Goal: Transaction & Acquisition: Purchase product/service

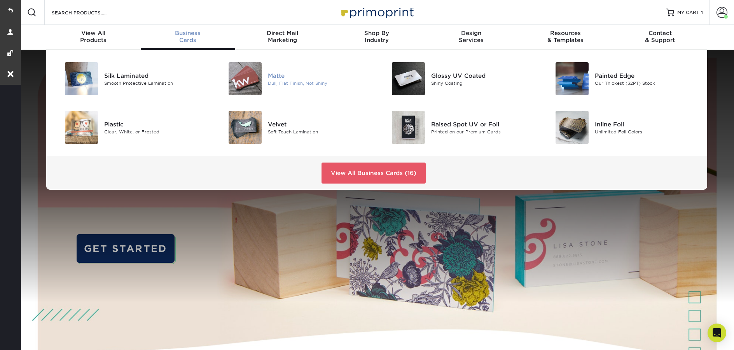
click at [263, 79] on div at bounding box center [240, 78] width 54 height 33
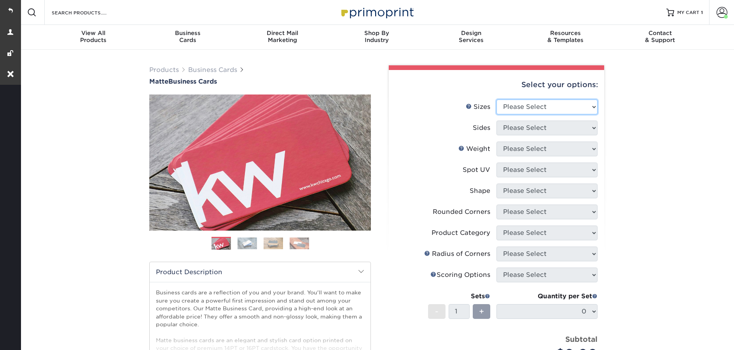
click at [556, 107] on select "Please Select 1.5" x 3.5" - Mini 1.75" x 3.5" - Mini 2" x 2" - Square 2" x 3" -…" at bounding box center [547, 107] width 101 height 15
select select "2.00x3.50"
click at [497, 100] on select "Please Select 1.5" x 3.5" - Mini 1.75" x 3.5" - Mini 2" x 2" - Square 2" x 3" -…" at bounding box center [547, 107] width 101 height 15
click at [512, 127] on select "Please Select Print Both Sides Print Front Only" at bounding box center [547, 128] width 101 height 15
select select "32d3c223-f82c-492b-b915-ba065a00862f"
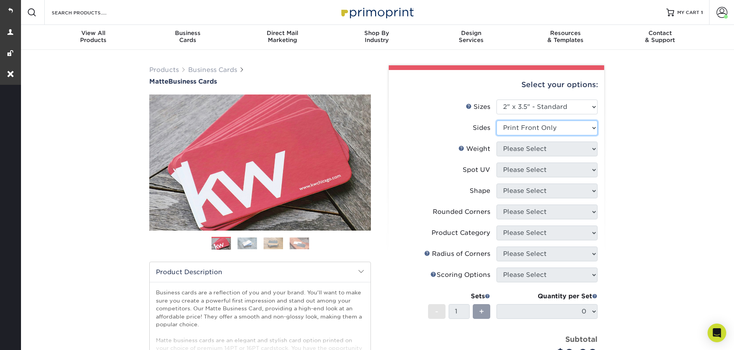
click at [497, 121] on select "Please Select Print Both Sides Print Front Only" at bounding box center [547, 128] width 101 height 15
click at [517, 148] on select "Please Select" at bounding box center [547, 149] width 101 height 15
select select "16PT"
click at [497, 142] on select "Please Select 16PT 14PT" at bounding box center [547, 149] width 101 height 15
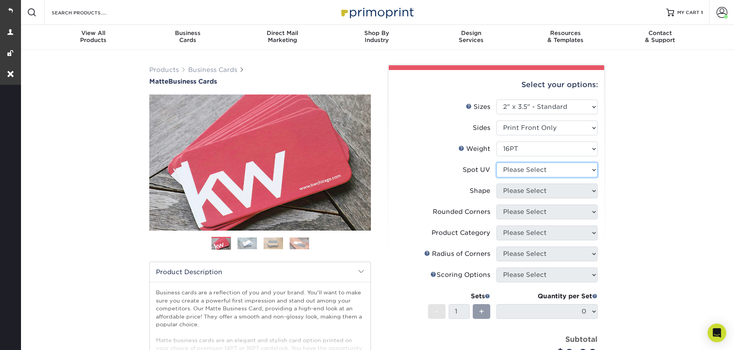
click at [521, 172] on select "Please Select No Spot UV Front Only" at bounding box center [547, 170] width 101 height 15
select select "3"
click at [497, 163] on select "Please Select No Spot UV Front Only" at bounding box center [547, 170] width 101 height 15
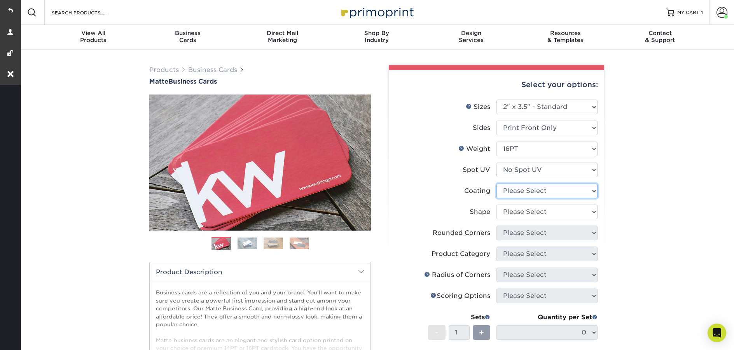
click at [519, 191] on select at bounding box center [547, 191] width 101 height 15
select select "121bb7b5-3b4d-429f-bd8d-bbf80e953313"
click at [497, 184] on select at bounding box center [547, 191] width 101 height 15
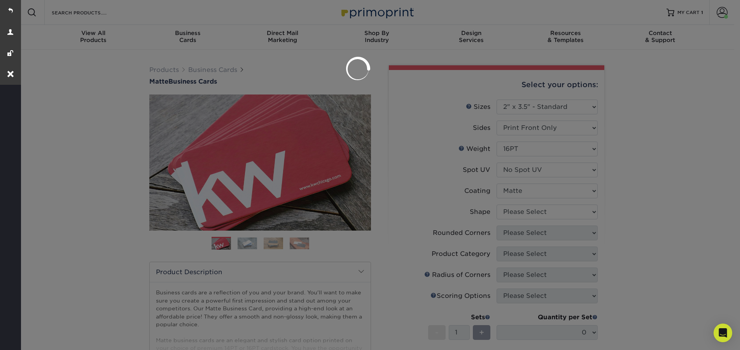
click at [527, 212] on div at bounding box center [370, 175] width 740 height 350
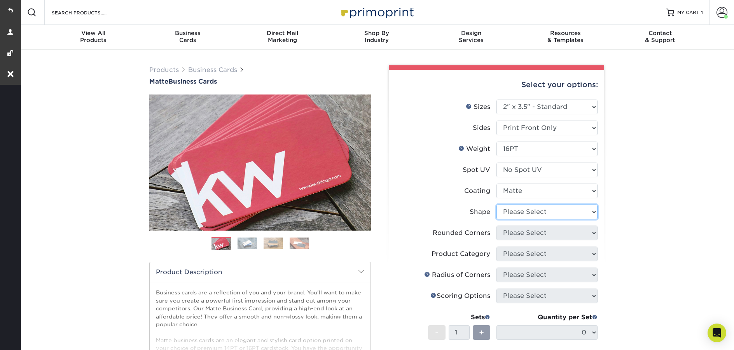
click at [528, 216] on select "Please Select Standard Oval" at bounding box center [547, 212] width 101 height 15
select select "standard"
click at [497, 205] on select "Please Select Standard Oval" at bounding box center [547, 212] width 101 height 15
click at [532, 234] on select "Please Select Yes - Round 2 Corners Yes - Round 4 Corners No" at bounding box center [547, 233] width 101 height 15
select select "0"
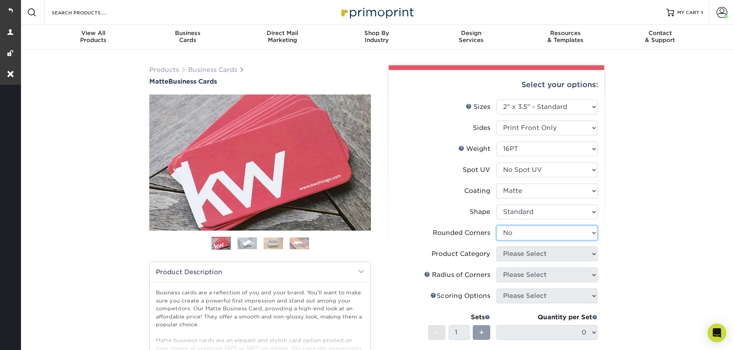
click at [497, 226] on select "Please Select Yes - Round 2 Corners Yes - Round 4 Corners No" at bounding box center [547, 233] width 101 height 15
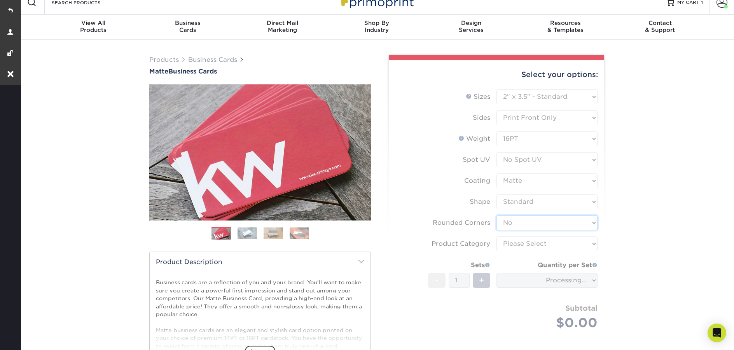
scroll to position [54, 0]
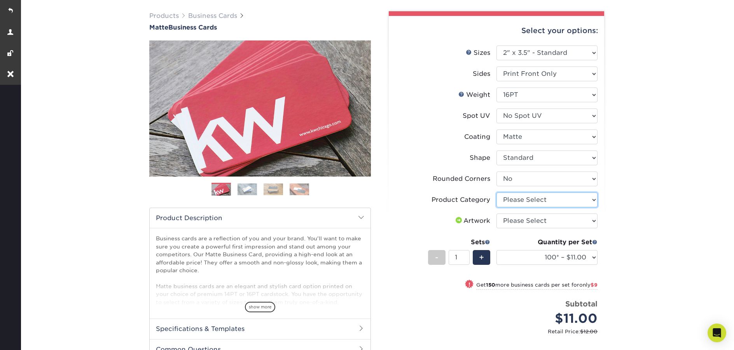
click at [526, 201] on select "Please Select Business Cards" at bounding box center [547, 199] width 101 height 15
select select "3b5148f1-0588-4f88-a218-97bcfdce65c1"
click at [497, 192] on select "Please Select Business Cards" at bounding box center [547, 199] width 101 height 15
click at [524, 222] on select "Please Select I will upload files I need a design - $100" at bounding box center [547, 220] width 101 height 15
select select "upload"
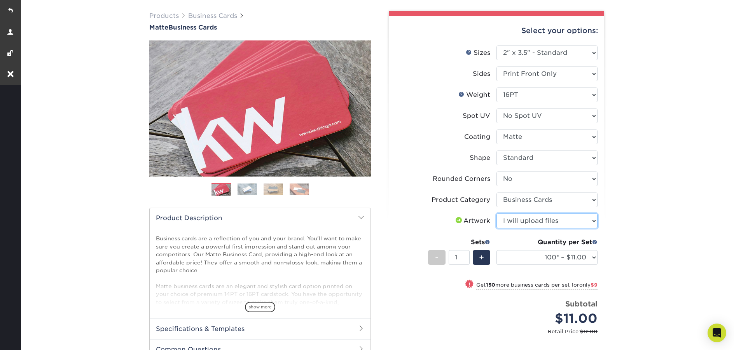
click at [497, 213] on select "Please Select I will upload files I need a design - $100" at bounding box center [547, 220] width 101 height 15
click at [536, 258] on select "100* – $11.00 250* – $20.00 500 – $39.00 1000 – $49.00 2500 – $87.00 5000 – $16…" at bounding box center [547, 257] width 101 height 15
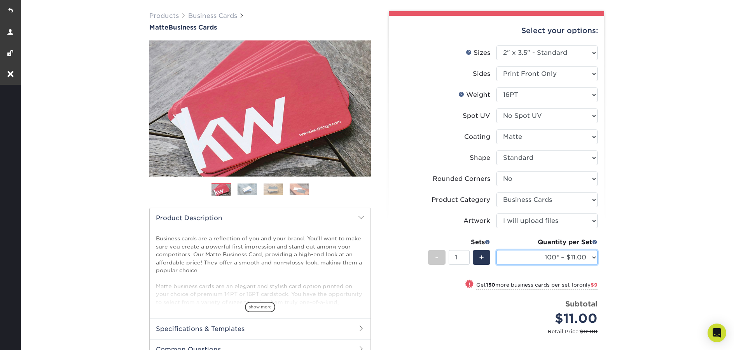
select select "1000 – $49.00"
click at [497, 250] on select "100* – $11.00 250* – $20.00 500 – $39.00 1000 – $49.00 2500 – $87.00 5000 – $16…" at bounding box center [547, 257] width 101 height 15
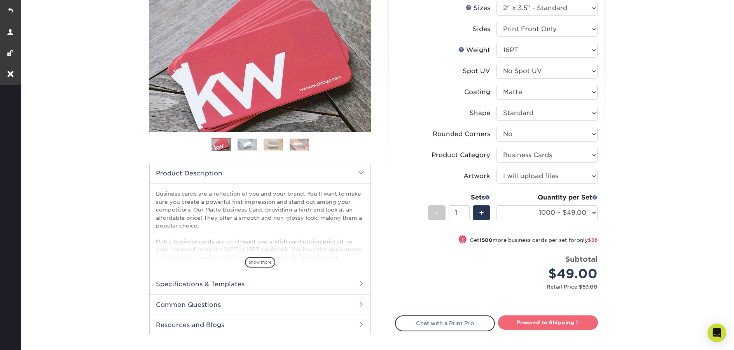
click at [558, 321] on link "Proceed to Shipping" at bounding box center [548, 322] width 100 height 14
type input "Set 1"
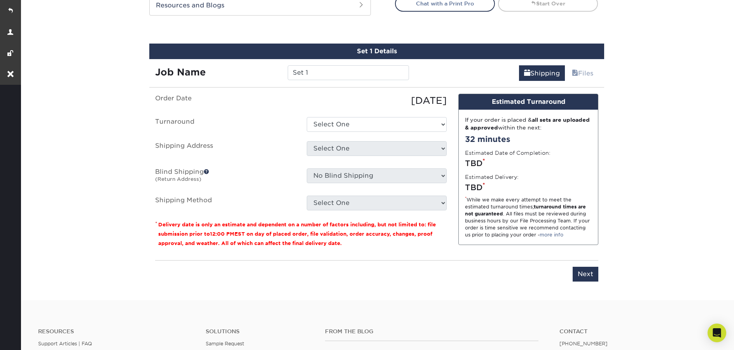
scroll to position [435, 0]
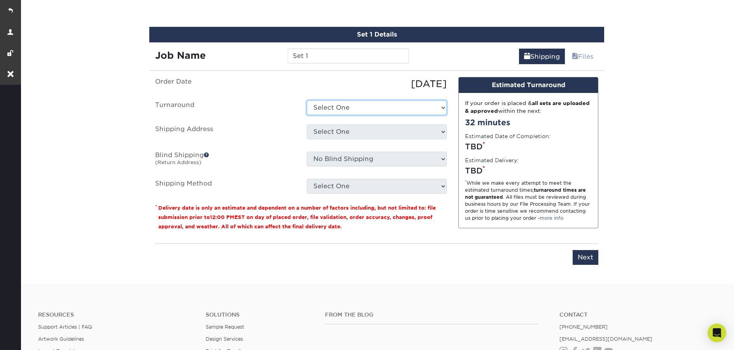
click at [362, 105] on select "Select One 2-4 Business Days 2 Day Next Business Day" at bounding box center [377, 107] width 140 height 15
select select "0fa6dd75-c9fd-4241-916c-70e34d8c81f1"
click at [307, 100] on select "Select One 2-4 Business Days 2 Day Next Business Day" at bounding box center [377, 107] width 140 height 15
click at [362, 128] on select "Select One 2 River Group BK bk" at bounding box center [377, 131] width 140 height 15
click at [355, 132] on select "Select One 2 River Group BK bk" at bounding box center [377, 131] width 140 height 15
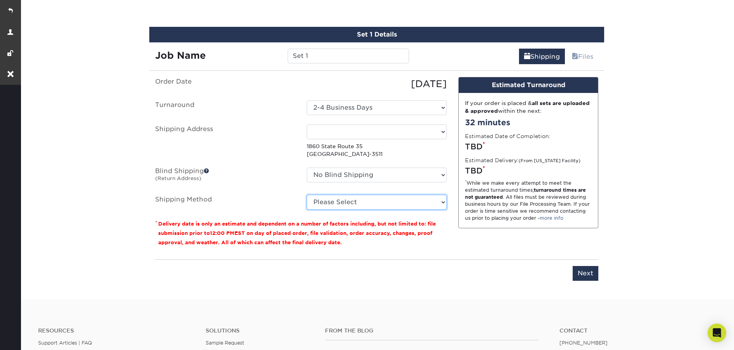
click at [412, 203] on select "Please Select Ground Shipping (+$8.96) 3 Day Shipping Service (+$18.69) 2 Day A…" at bounding box center [377, 202] width 140 height 15
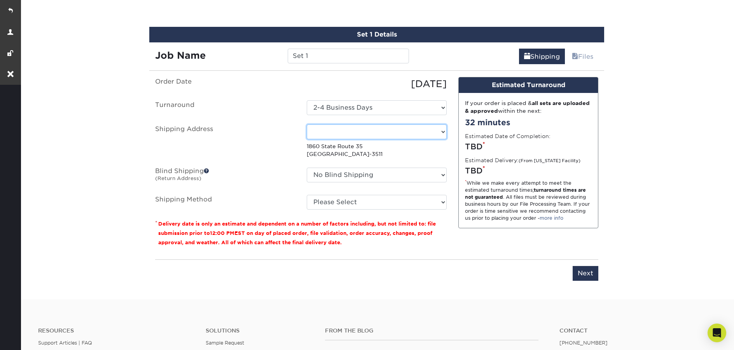
click at [397, 134] on select "Select One 2 River Group BK bk" at bounding box center [377, 131] width 140 height 15
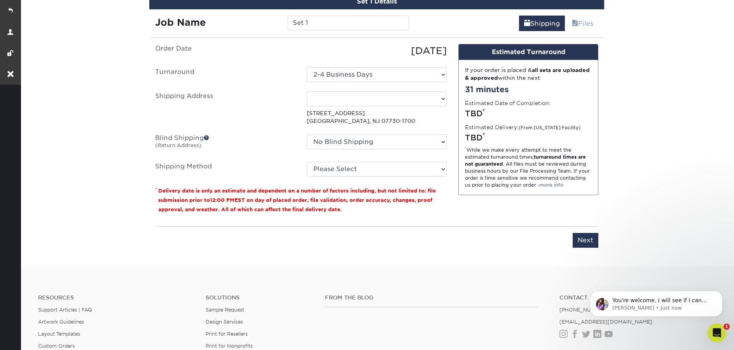
scroll to position [337, 0]
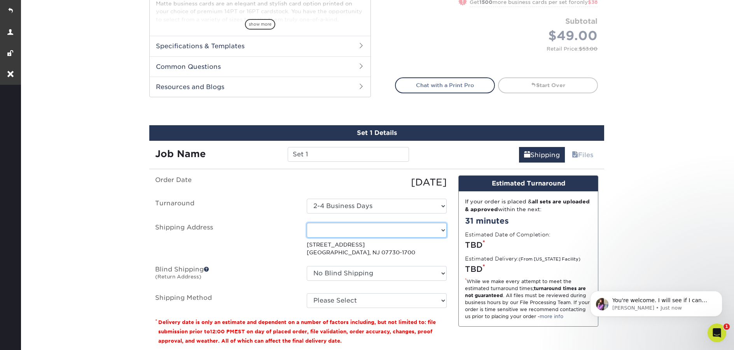
click at [417, 225] on select "Select One 2 River Group BK bk" at bounding box center [377, 230] width 140 height 15
click at [369, 233] on select "Select One 2 River Group BK bk" at bounding box center [377, 230] width 140 height 15
select select "83992"
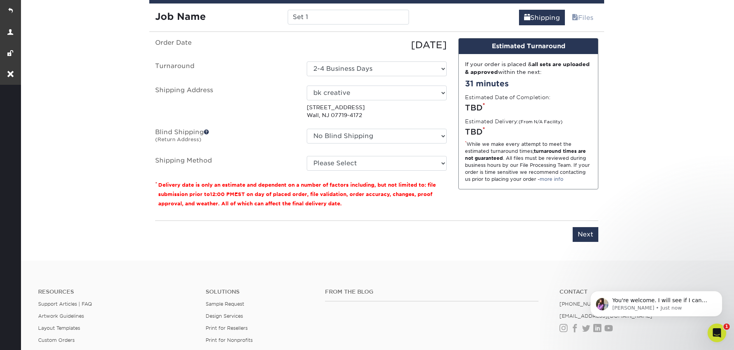
scroll to position [478, 0]
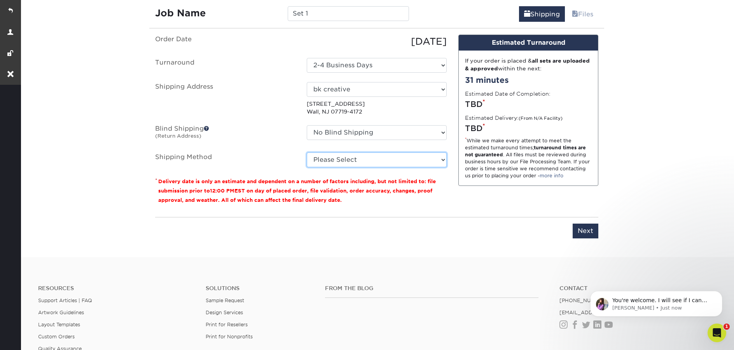
click at [420, 152] on select "Please Select UPS Ground (+$8.96) UPS 3 Day Select (+$18.69) UPS 2nd Day Air (+…" at bounding box center [377, 159] width 140 height 15
select select "03"
click at [307, 152] on select "Please Select UPS Ground (+$8.96) UPS 3 Day Select (+$18.69) UPS 2nd Day Air (+…" at bounding box center [377, 159] width 140 height 15
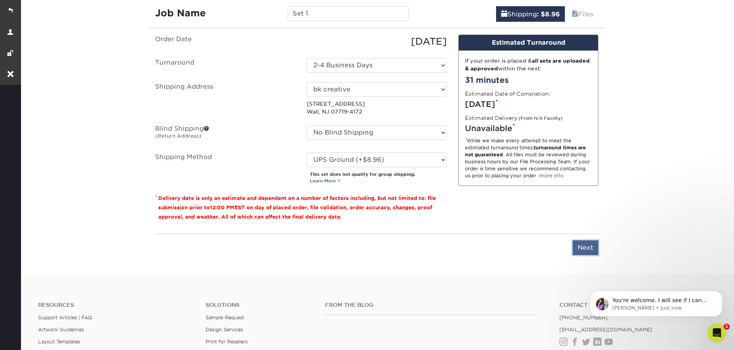
click at [594, 248] on input "Next" at bounding box center [586, 247] width 26 height 15
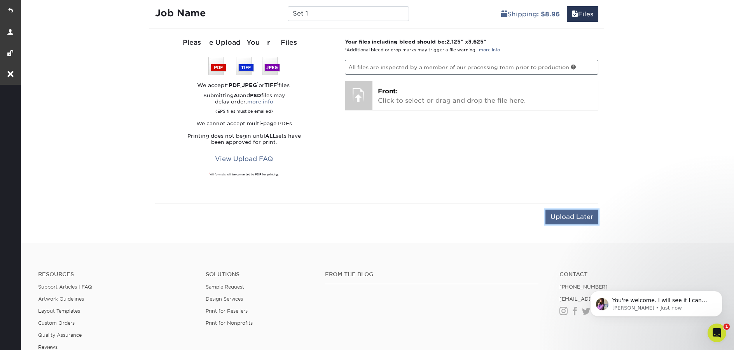
click at [570, 216] on input "Upload Later" at bounding box center [572, 217] width 53 height 15
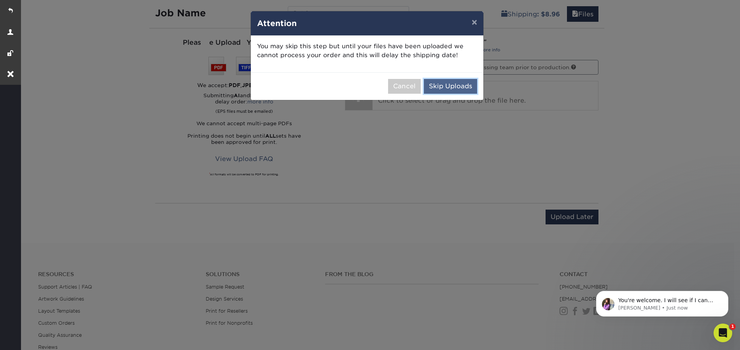
click at [453, 90] on button "Skip Uploads" at bounding box center [450, 86] width 53 height 15
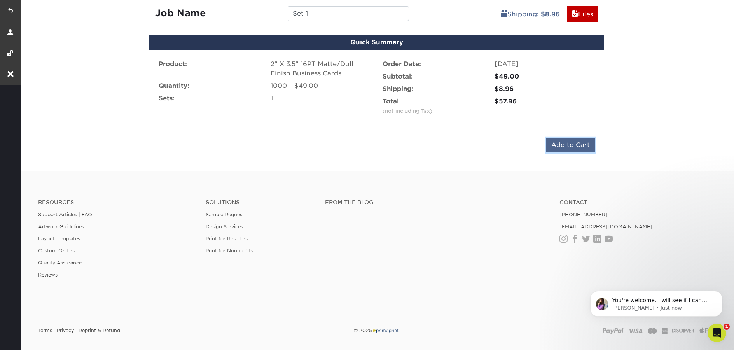
click at [563, 146] on input "Add to Cart" at bounding box center [570, 145] width 49 height 15
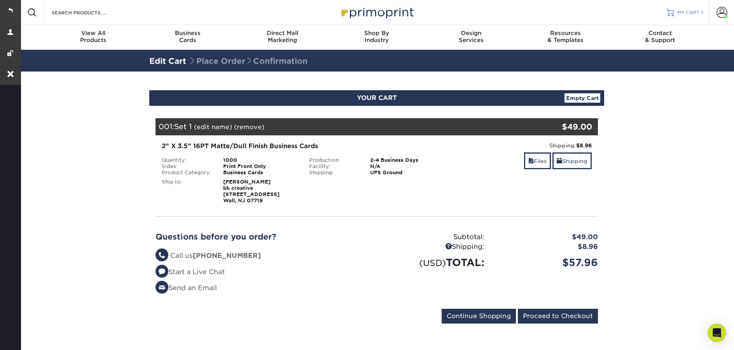
click at [693, 14] on span "MY CART" at bounding box center [688, 12] width 22 height 7
click at [337, 233] on h2 "Questions before you order?" at bounding box center [263, 236] width 215 height 9
click at [252, 129] on link "(remove)" at bounding box center [249, 126] width 30 height 7
click at [217, 128] on link "(edit name)" at bounding box center [213, 126] width 38 height 7
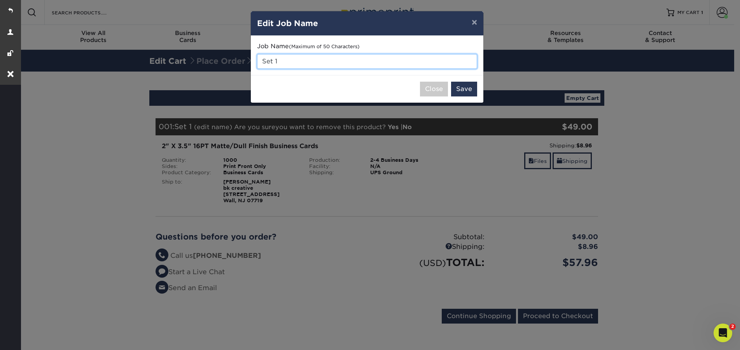
click at [305, 63] on input "Set 1" at bounding box center [367, 61] width 220 height 15
paste input "D Daviow [MEDICAL_DATA]"
type input "D Daviow [MEDICAL_DATA]"
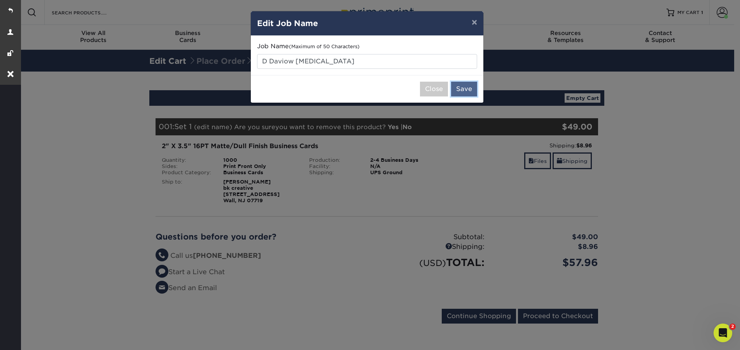
click at [469, 91] on button "Save" at bounding box center [464, 89] width 26 height 15
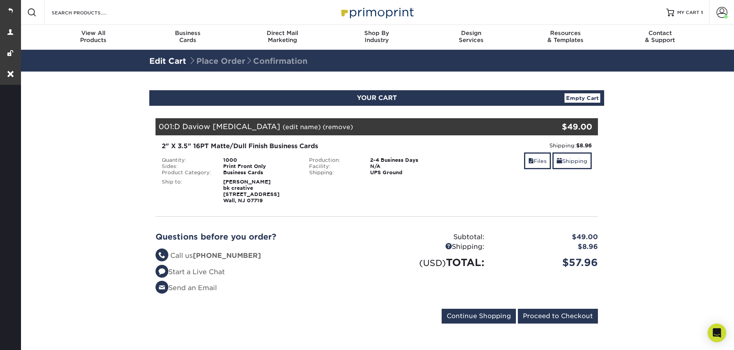
click at [283, 128] on link "(edit name)" at bounding box center [302, 126] width 38 height 7
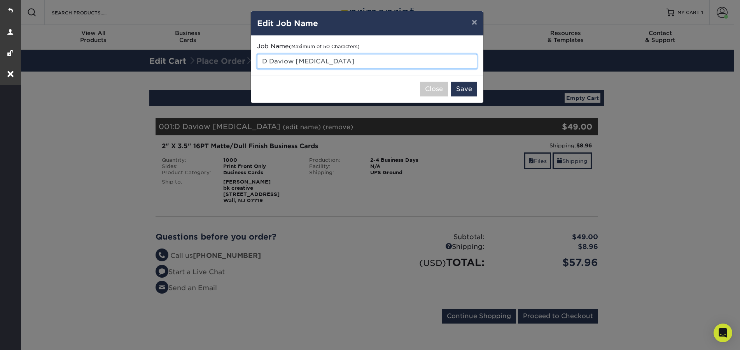
click at [309, 62] on input "D Daviow Carac" at bounding box center [367, 61] width 220 height 15
click at [309, 61] on input "D Daviow Carac" at bounding box center [367, 61] width 220 height 15
type input "BD Review Cards"
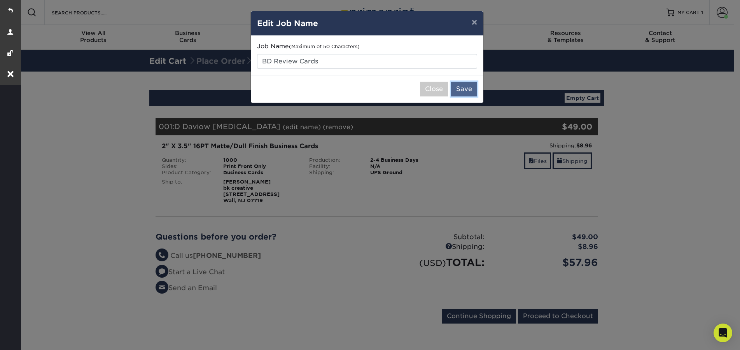
click at [462, 86] on button "Save" at bounding box center [464, 89] width 26 height 15
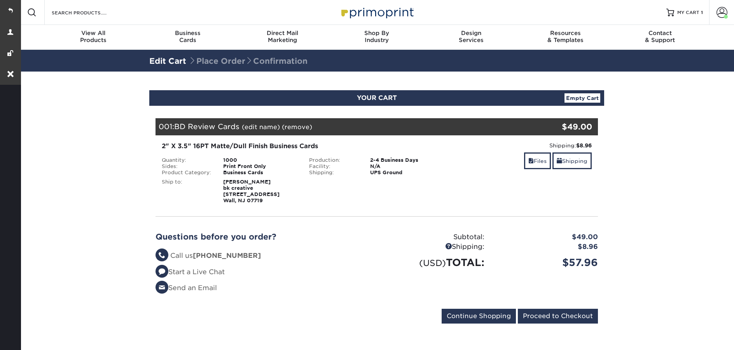
click at [388, 193] on div "Blind Ship:" at bounding box center [376, 190] width 147 height 28
click at [584, 165] on link "Shipping" at bounding box center [572, 160] width 39 height 17
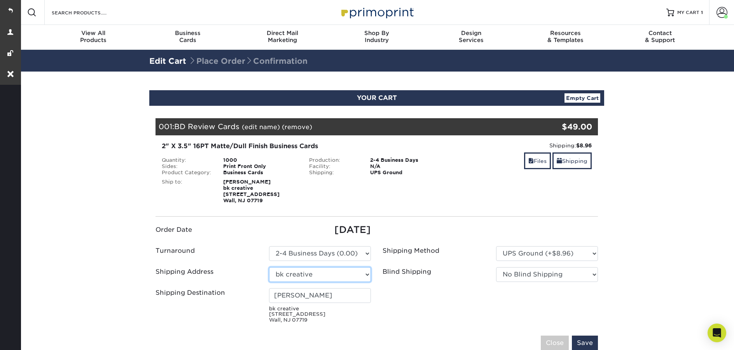
click at [329, 276] on select "Select One 2 River Group 2 River Group (Little Silver) Alexis Rizzo Balding Des…" at bounding box center [320, 274] width 102 height 15
select select "91344"
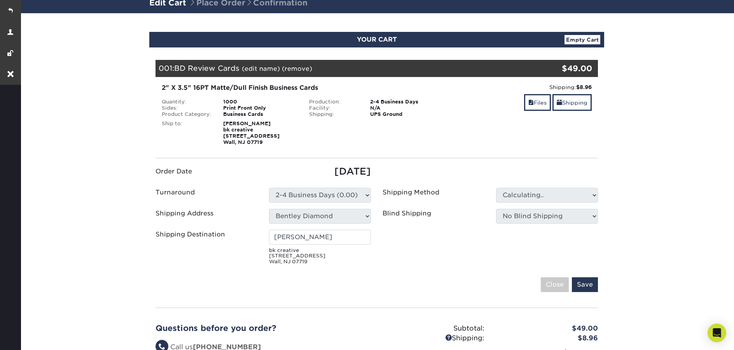
scroll to position [59, 0]
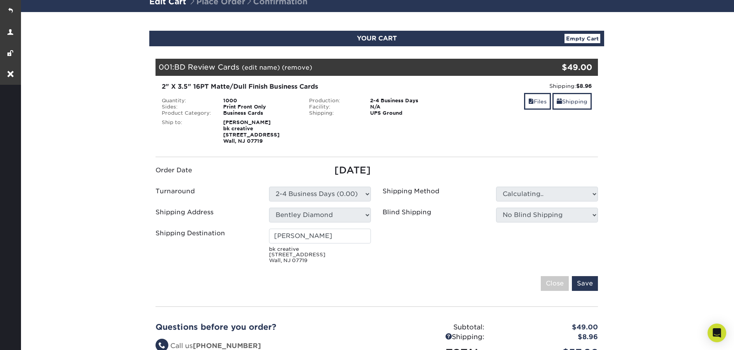
type input "Daria Bagheri"
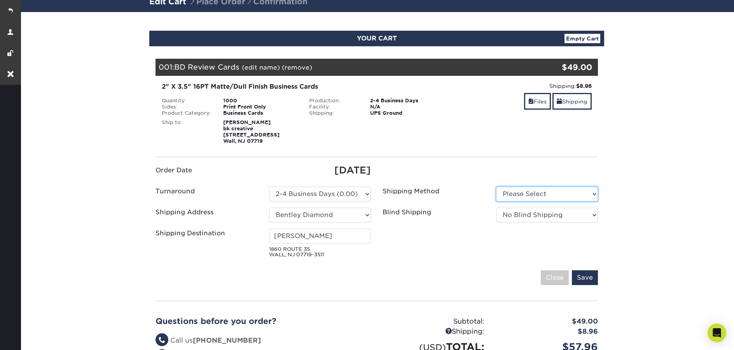
click at [542, 194] on select "Please Select UPS Ground (+$14.21) UPS 3 Day Select (+$26.03)" at bounding box center [547, 194] width 102 height 15
select select "03"
click at [496, 187] on select "Please Select UPS Ground (+$14.21) UPS 3 Day Select (+$26.03)" at bounding box center [547, 194] width 102 height 15
click at [547, 210] on select "No Blind Shipping 2 River Group 2 River Group (Little Silver) Alexis Rizzo Bald…" at bounding box center [547, 215] width 102 height 15
select select "83992"
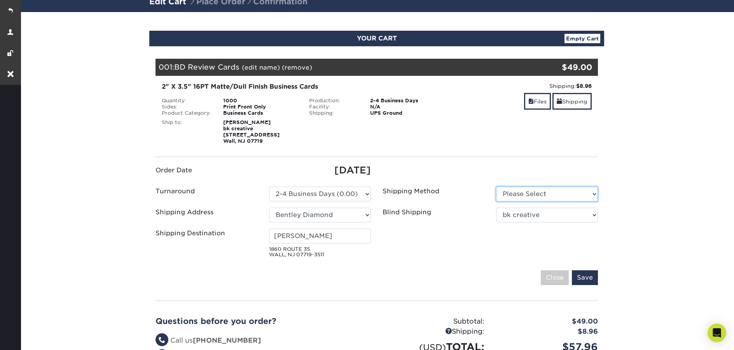
click at [568, 192] on select "Please Select UPS Ground (+$14.21) UPS 3 Day Select (+$26.03)" at bounding box center [547, 194] width 102 height 15
select select "03"
click at [496, 187] on select "Please Select UPS Ground (+$14.21) UPS 3 Day Select (+$26.03)" at bounding box center [547, 194] width 102 height 15
click at [582, 278] on input "Save" at bounding box center [585, 277] width 26 height 15
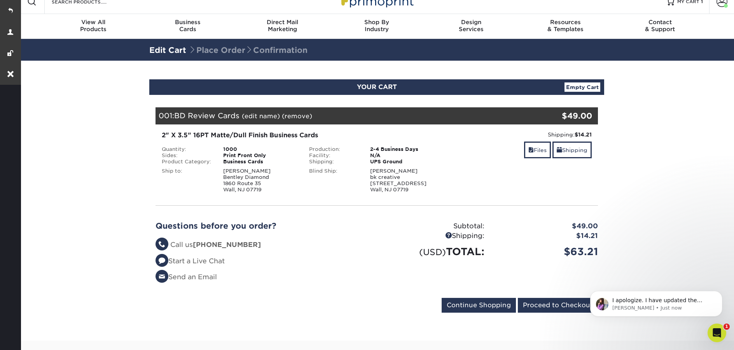
scroll to position [0, 0]
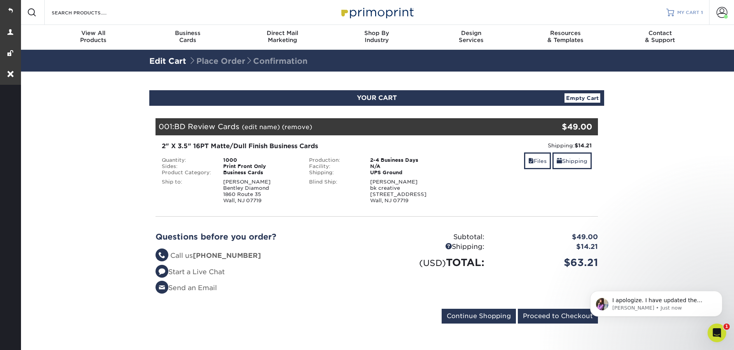
click at [680, 11] on span "MY CART" at bounding box center [688, 12] width 22 height 7
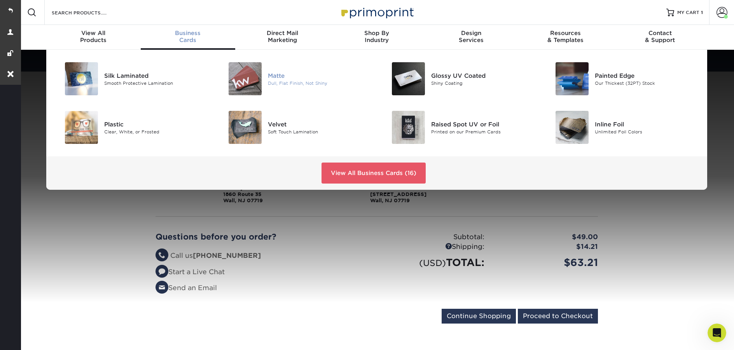
click at [253, 81] on img at bounding box center [245, 78] width 33 height 33
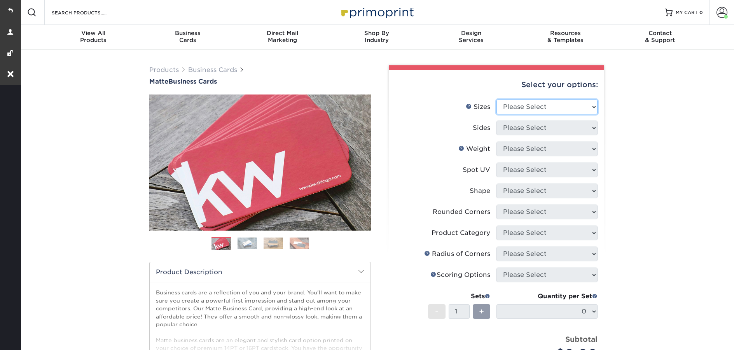
click at [538, 107] on select "Please Select 1.5" x 3.5" - Mini 1.75" x 3.5" - Mini 2" x 2" - Square 2" x 3" -…" at bounding box center [547, 107] width 101 height 15
select select "2.00x3.50"
click at [497, 100] on select "Please Select 1.5" x 3.5" - Mini 1.75" x 3.5" - Mini 2" x 2" - Square 2" x 3" -…" at bounding box center [547, 107] width 101 height 15
click at [521, 126] on select "Please Select Print Both Sides Print Front Only" at bounding box center [547, 128] width 101 height 15
select select "13abbda7-1d64-4f25-8bb2-c179b224825d"
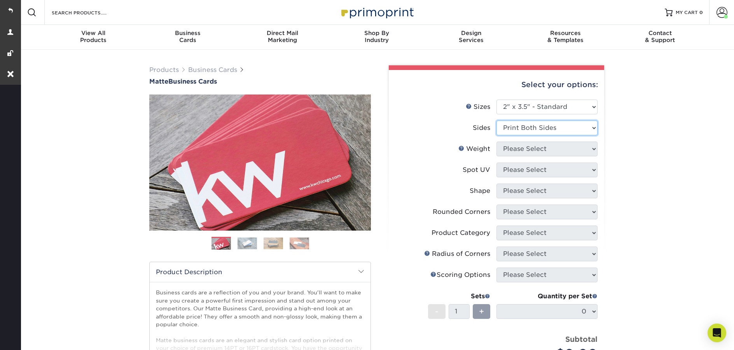
click at [497, 121] on select "Please Select Print Both Sides Print Front Only" at bounding box center [547, 128] width 101 height 15
click at [520, 154] on select "Please Select 16PT 14PT" at bounding box center [547, 149] width 101 height 15
select select "16PT"
click at [497, 142] on select "Please Select 16PT 14PT" at bounding box center [547, 149] width 101 height 15
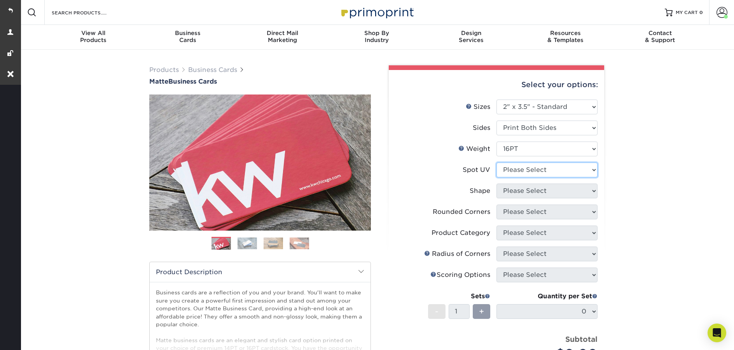
click at [520, 171] on select "Please Select No Spot UV Front and Back (Both Sides) Front Only Back Only" at bounding box center [547, 170] width 101 height 15
select select "3"
click at [497, 163] on select "Please Select No Spot UV Front and Back (Both Sides) Front Only Back Only" at bounding box center [547, 170] width 101 height 15
